Goal: Information Seeking & Learning: Understand process/instructions

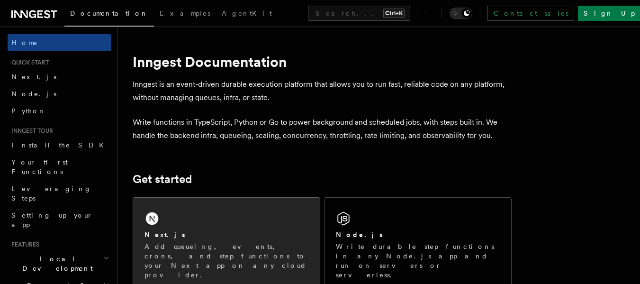
click at [194, 212] on div "Next.js Add queueing, events, crons, and step functions to your Next app on any…" at bounding box center [226, 244] width 187 height 93
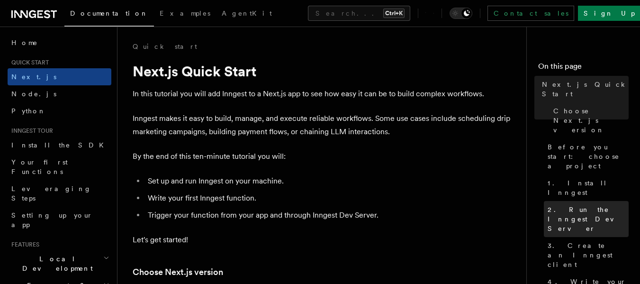
click at [560, 205] on span "2. Run the Inngest Dev Server" at bounding box center [588, 219] width 81 height 28
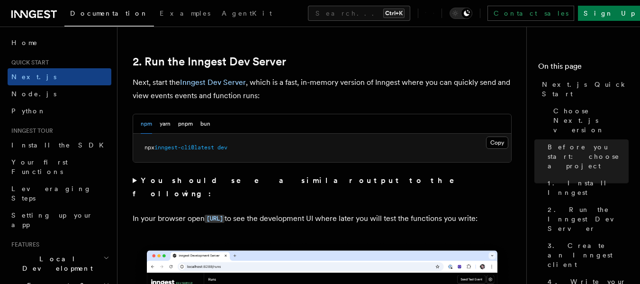
scroll to position [658, 0]
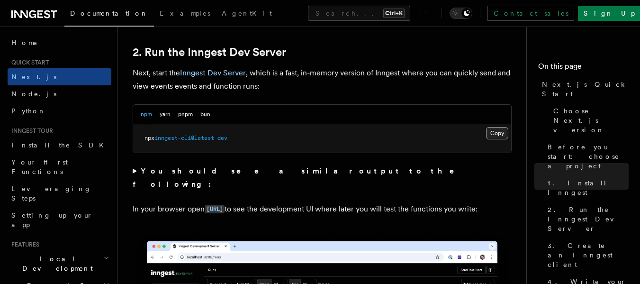
click at [497, 132] on button "Copy Copied" at bounding box center [497, 133] width 22 height 12
